Goal: Obtain resource: Download file/media

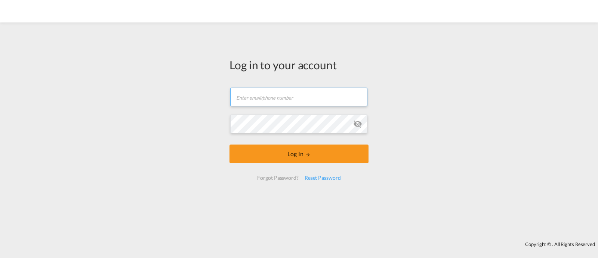
click at [301, 92] on input "text" at bounding box center [298, 96] width 137 height 19
type input "ocean@gosynergie.com"
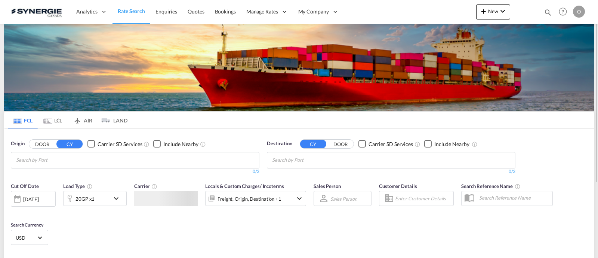
click at [544, 12] on md-icon "icon-magnify" at bounding box center [548, 12] width 8 height 8
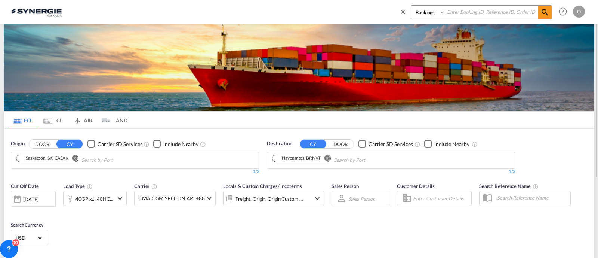
click at [423, 16] on select "Bookings Quotes Enquiries" at bounding box center [429, 12] width 36 height 13
select select "Quotes"
click at [411, 6] on select "Bookings Quotes Enquiries" at bounding box center [429, 12] width 36 height 13
click at [480, 9] on input at bounding box center [491, 12] width 93 height 13
paste input "SYC000012786"
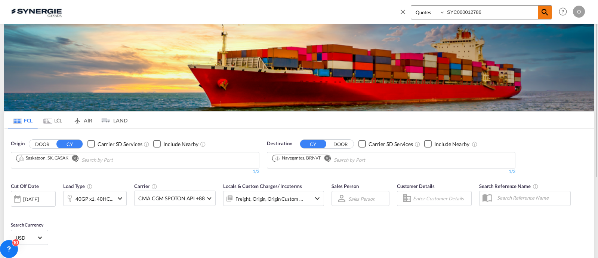
type input "SYC000012786"
click at [548, 13] on md-icon "icon-magnify" at bounding box center [545, 12] width 9 height 9
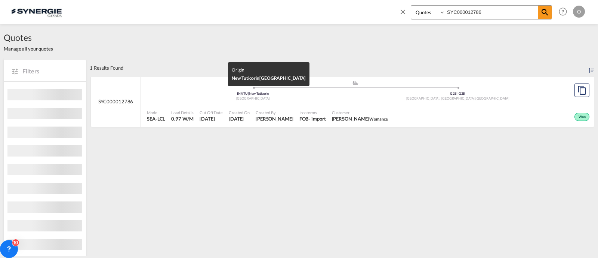
click at [312, 99] on div "India" at bounding box center [253, 98] width 205 height 5
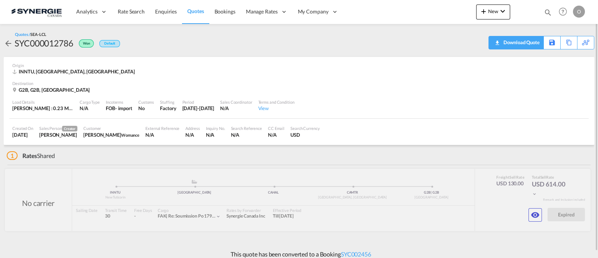
click at [529, 44] on div "Download Quote" at bounding box center [521, 42] width 38 height 12
